Goal: Information Seeking & Learning: Learn about a topic

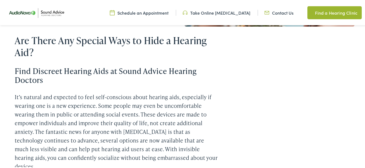
scroll to position [163, 0]
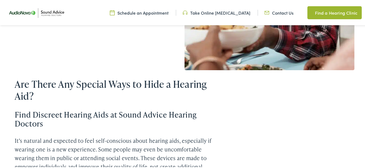
click at [77, 82] on h2 "Are There Any Special Ways to Hide a Hearing Aid?" at bounding box center [117, 89] width 204 height 23
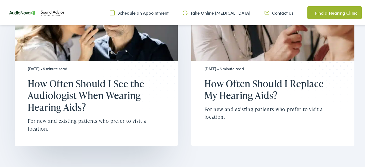
scroll to position [1330, 0]
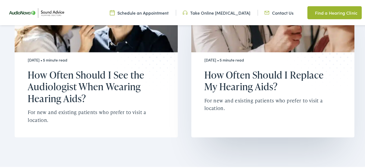
click at [244, 68] on h2 "How Often Should I Replace My Hearing Aids?" at bounding box center [269, 79] width 130 height 23
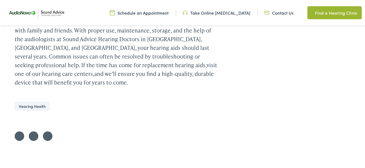
scroll to position [977, 0]
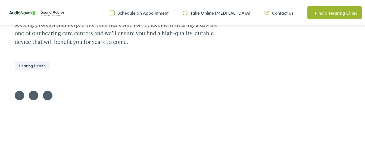
scroll to position [1032, 0]
